Goal: Task Accomplishment & Management: Manage account settings

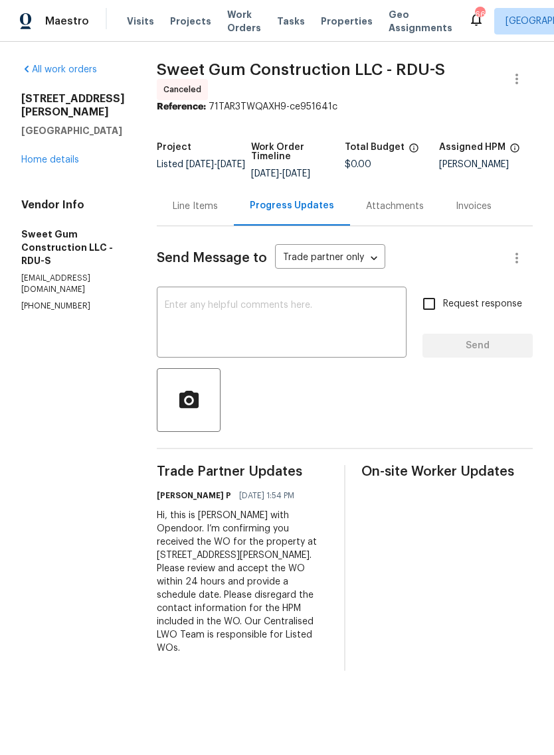
click at [218, 212] on div "Line Items" at bounding box center [195, 206] width 45 height 13
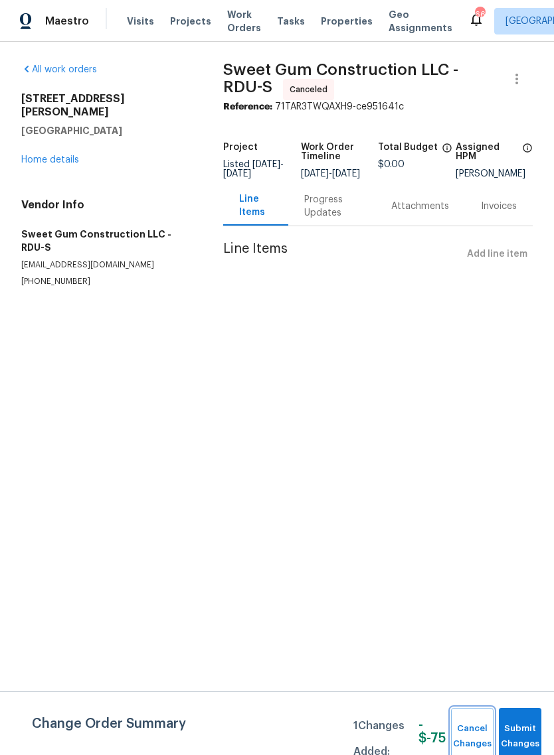
click at [477, 719] on button "Cancel Changes" at bounding box center [472, 736] width 42 height 57
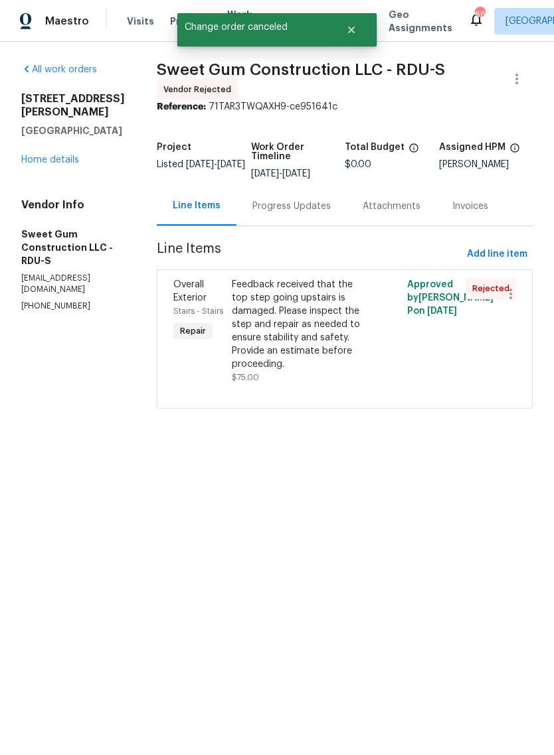
click at [47, 155] on link "Home details" at bounding box center [50, 159] width 58 height 9
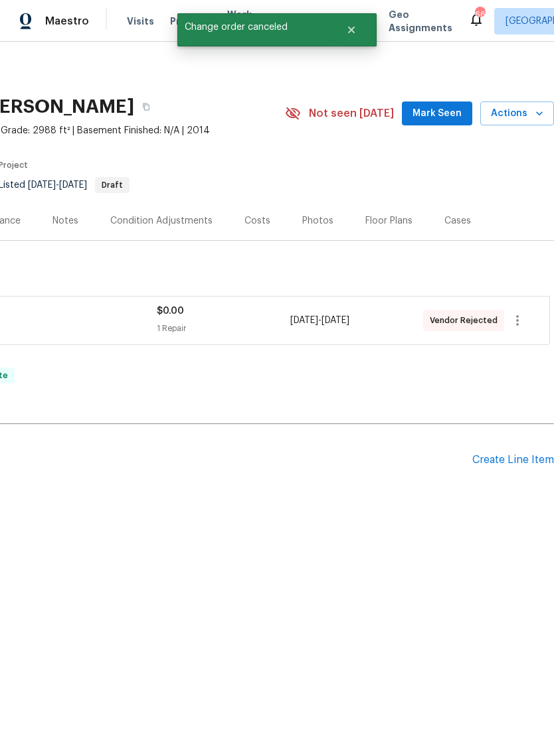
scroll to position [0, 196]
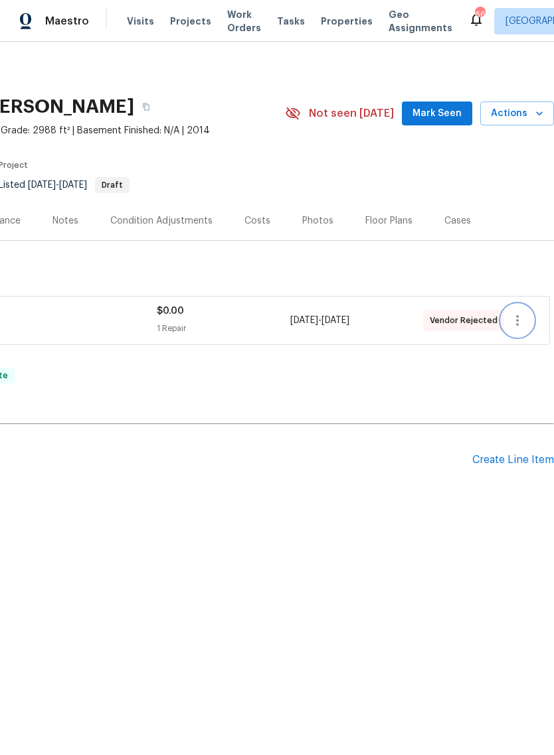
click at [511, 311] on button "button" at bounding box center [517, 321] width 32 height 32
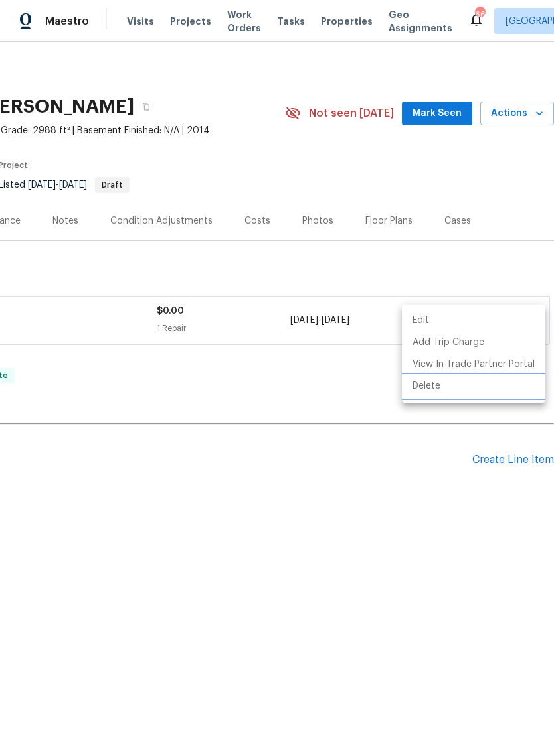
click at [429, 389] on li "Delete" at bounding box center [473, 387] width 143 height 22
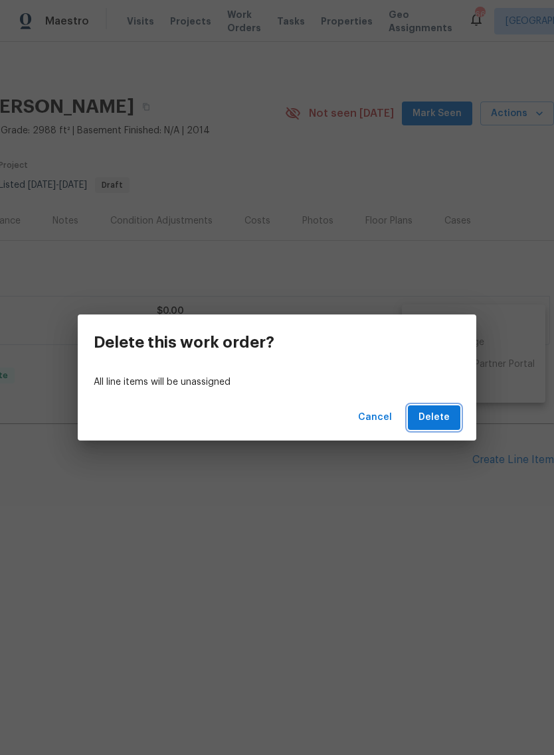
click at [435, 422] on span "Delete" at bounding box center [433, 418] width 31 height 17
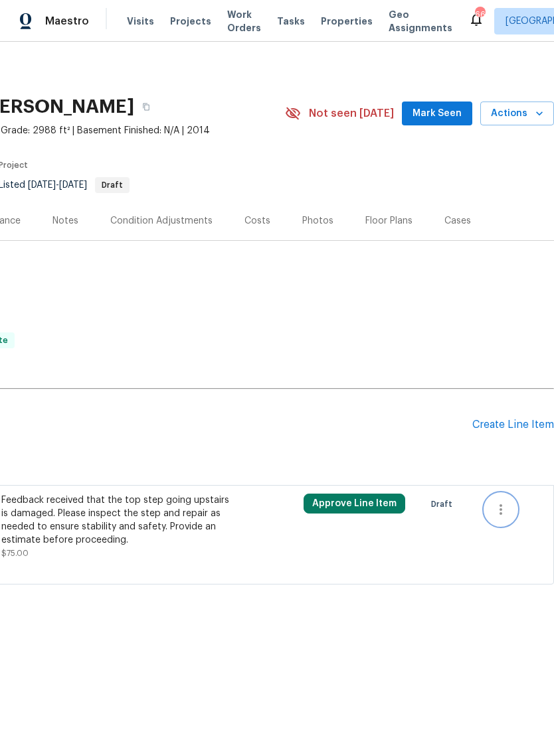
click at [505, 513] on icon "button" at bounding box center [501, 510] width 16 height 16
click at [475, 461] on div at bounding box center [277, 377] width 554 height 755
click at [501, 505] on icon "button" at bounding box center [500, 510] width 3 height 11
click at [512, 513] on li "Cancel" at bounding box center [510, 510] width 51 height 22
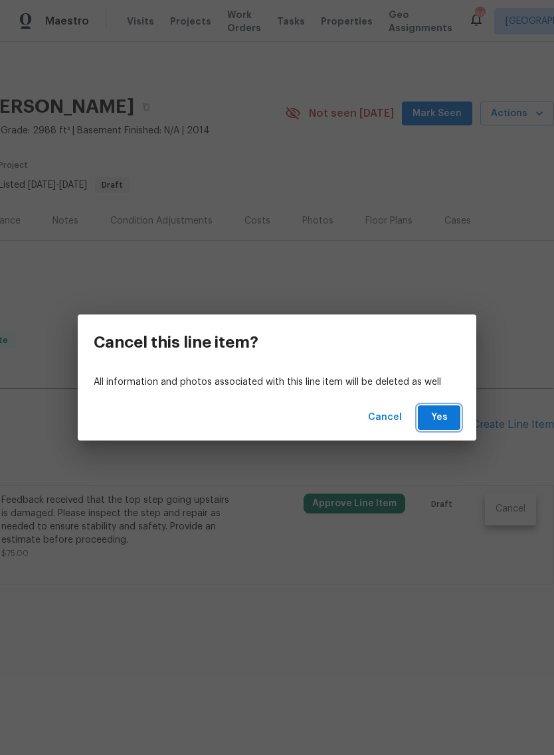
click at [437, 420] on span "Yes" at bounding box center [438, 418] width 21 height 17
